Goal: Book appointment/travel/reservation

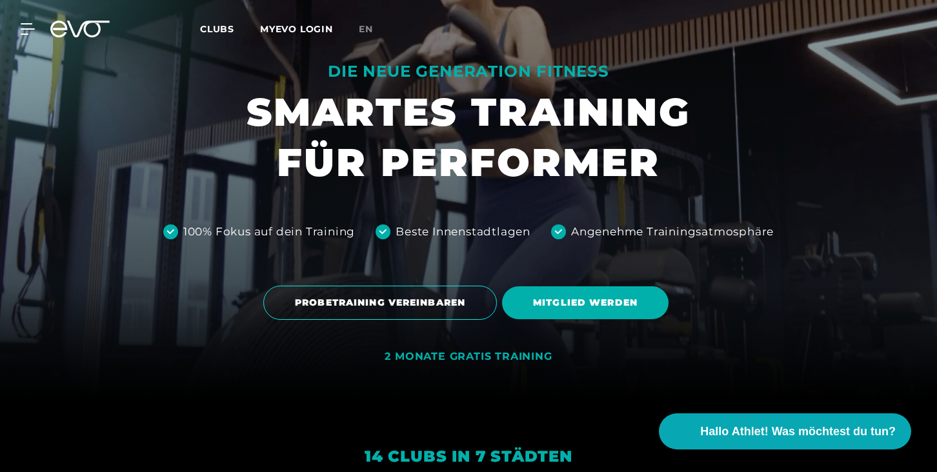
scroll to position [81, 0]
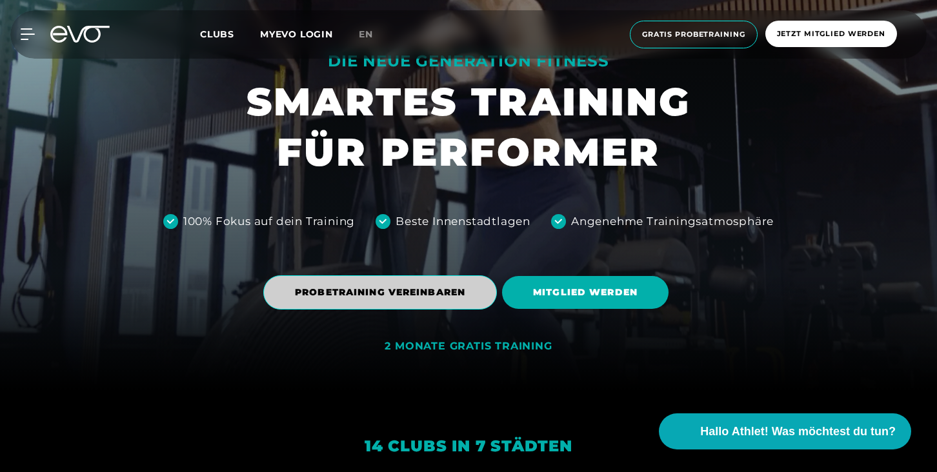
click at [445, 290] on span "PROBETRAINING VEREINBAREN" at bounding box center [380, 293] width 170 height 14
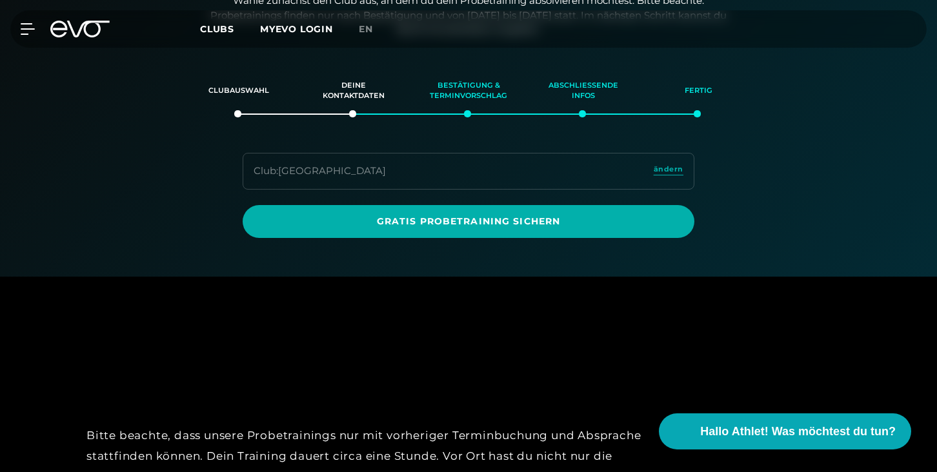
scroll to position [221, 0]
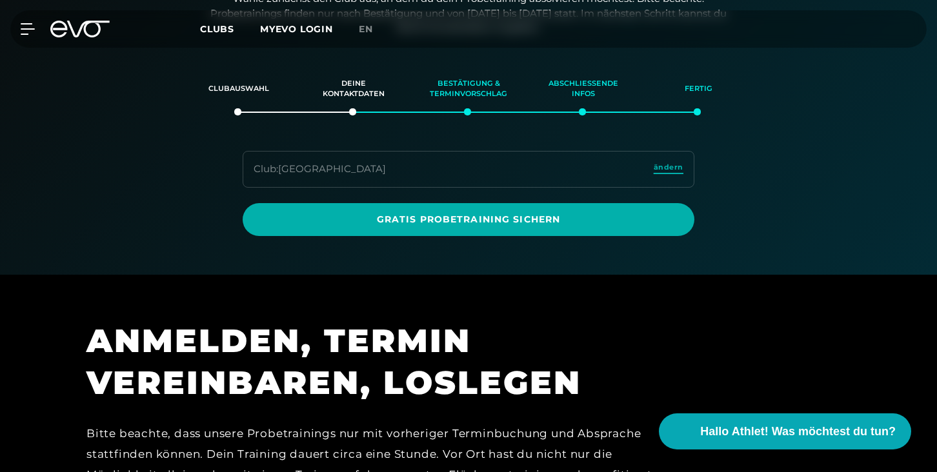
click at [661, 163] on span "ändern" at bounding box center [669, 167] width 30 height 11
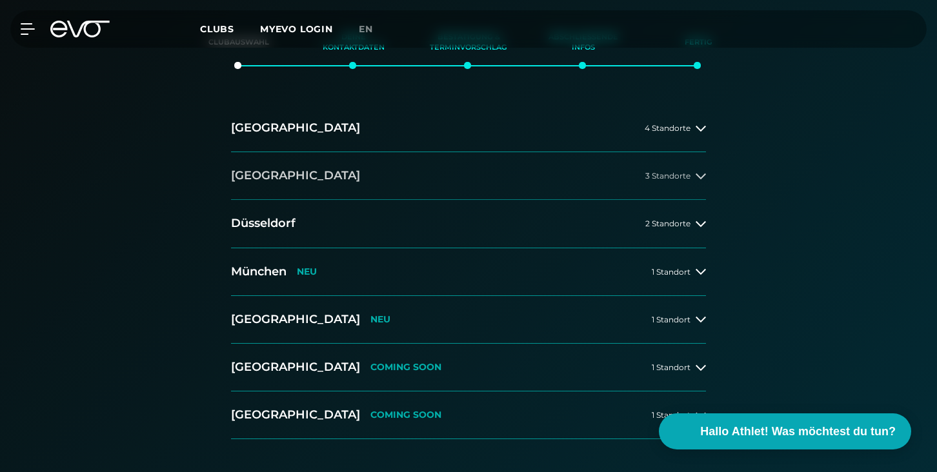
scroll to position [276, 0]
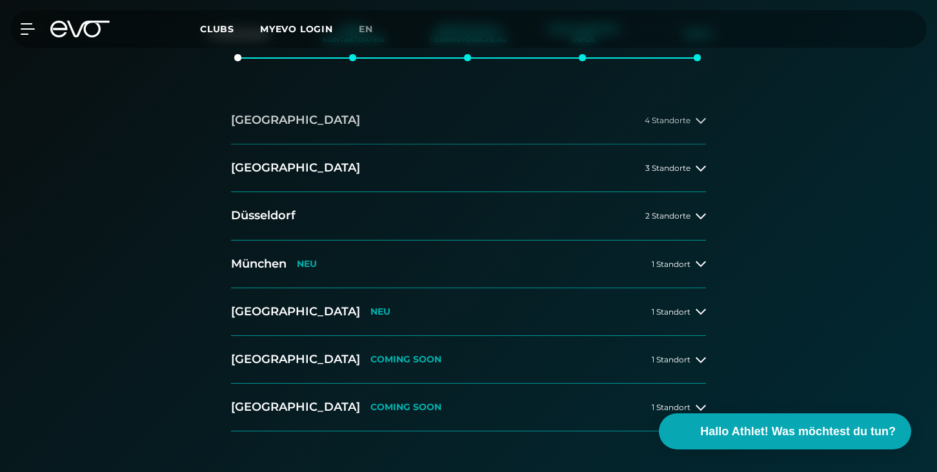
click at [697, 117] on icon at bounding box center [701, 121] width 10 height 10
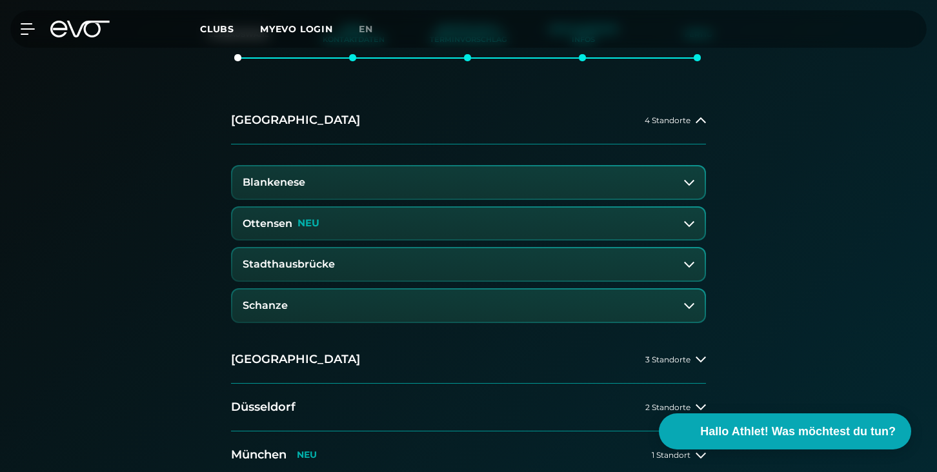
click at [331, 221] on button "Ottensen NEU" at bounding box center [468, 224] width 472 height 32
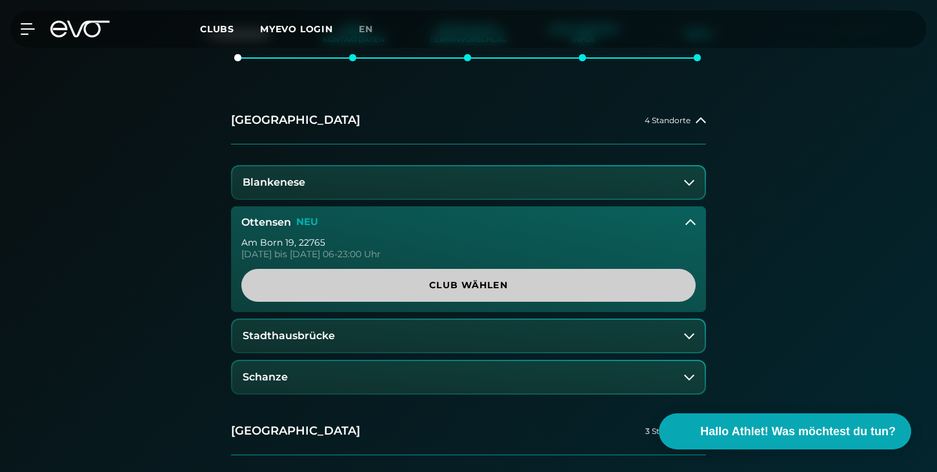
click at [352, 297] on link "Club wählen" at bounding box center [468, 285] width 454 height 33
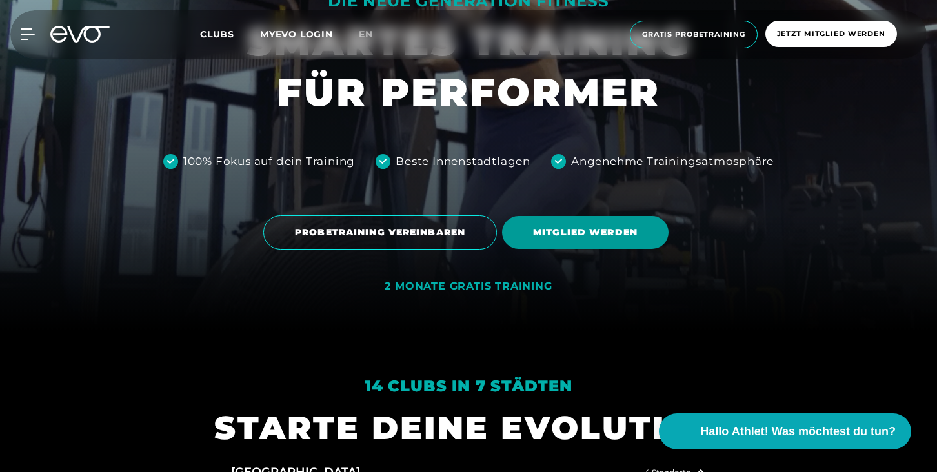
click at [573, 239] on span "MITGLIED WERDEN" at bounding box center [585, 232] width 166 height 33
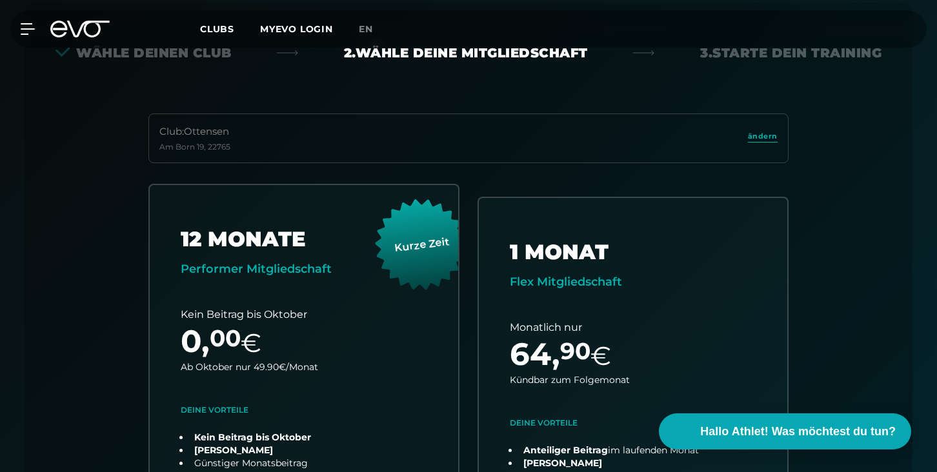
scroll to position [285, 0]
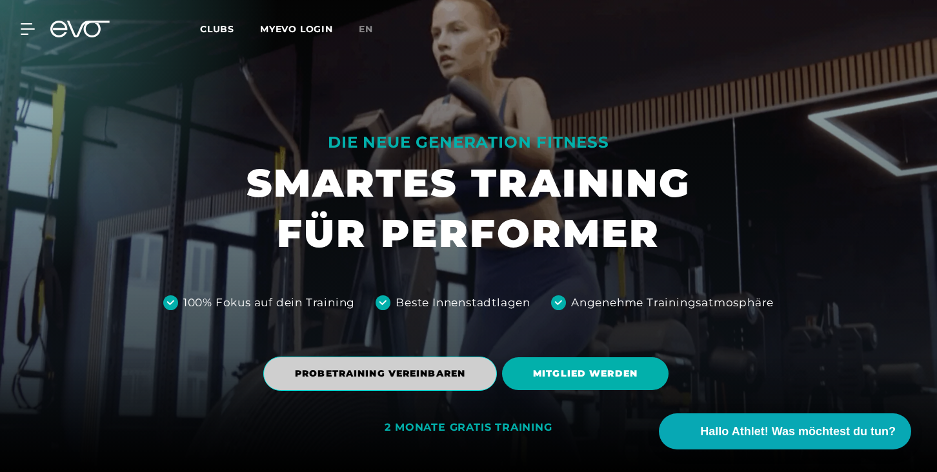
click at [445, 367] on span "PROBETRAINING VEREINBAREN" at bounding box center [380, 374] width 170 height 14
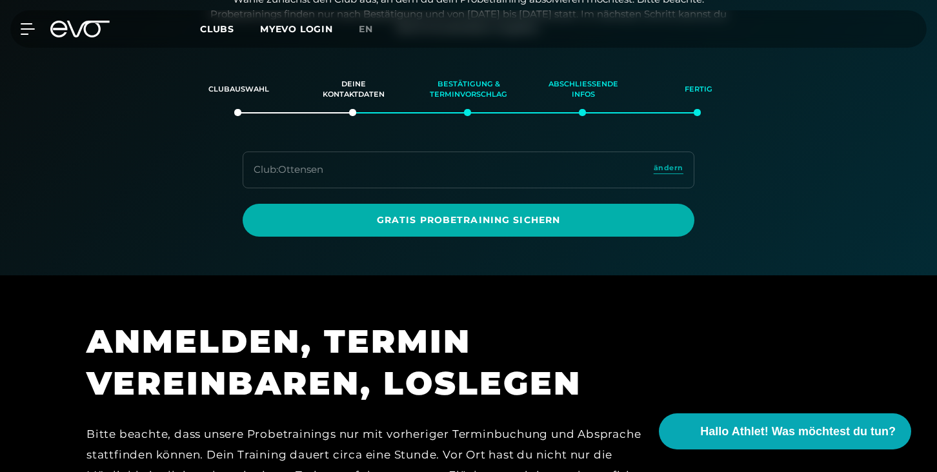
scroll to position [221, 0]
click at [470, 173] on div "Club : Ottensen ändern" at bounding box center [469, 169] width 452 height 37
click at [677, 172] on span "ändern" at bounding box center [669, 167] width 30 height 11
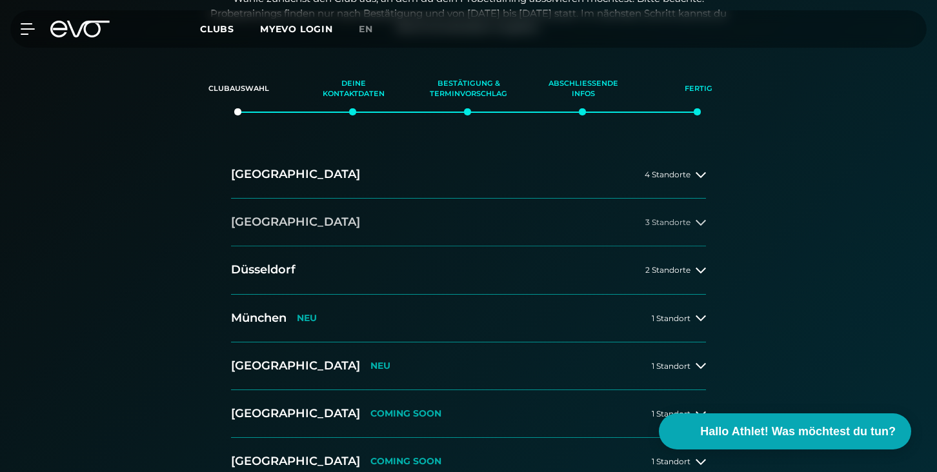
click at [655, 221] on span "3 Standorte" at bounding box center [667, 222] width 45 height 8
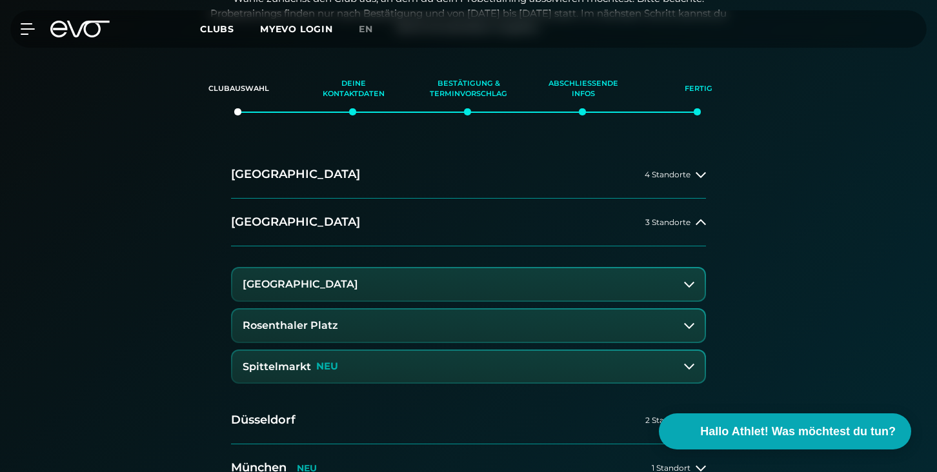
click at [476, 325] on button "Rosenthaler Platz" at bounding box center [468, 326] width 472 height 32
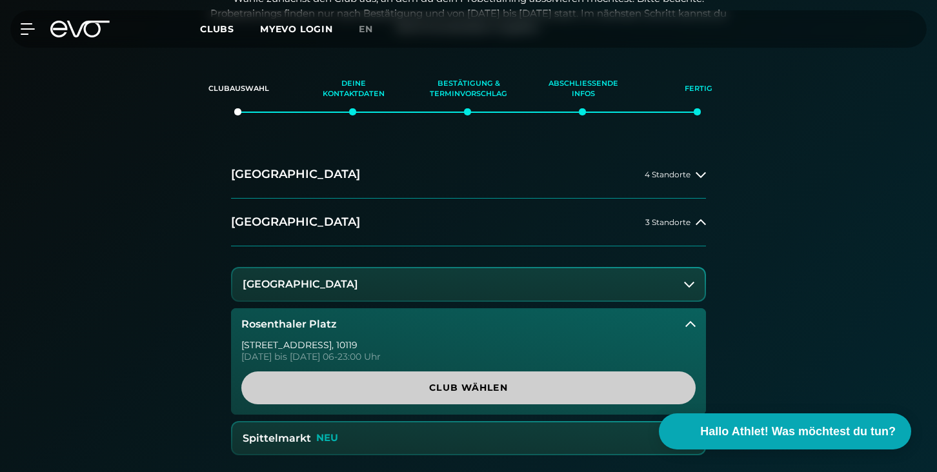
click at [465, 381] on span "Club wählen" at bounding box center [468, 388] width 392 height 14
